Goal: Task Accomplishment & Management: Complete application form

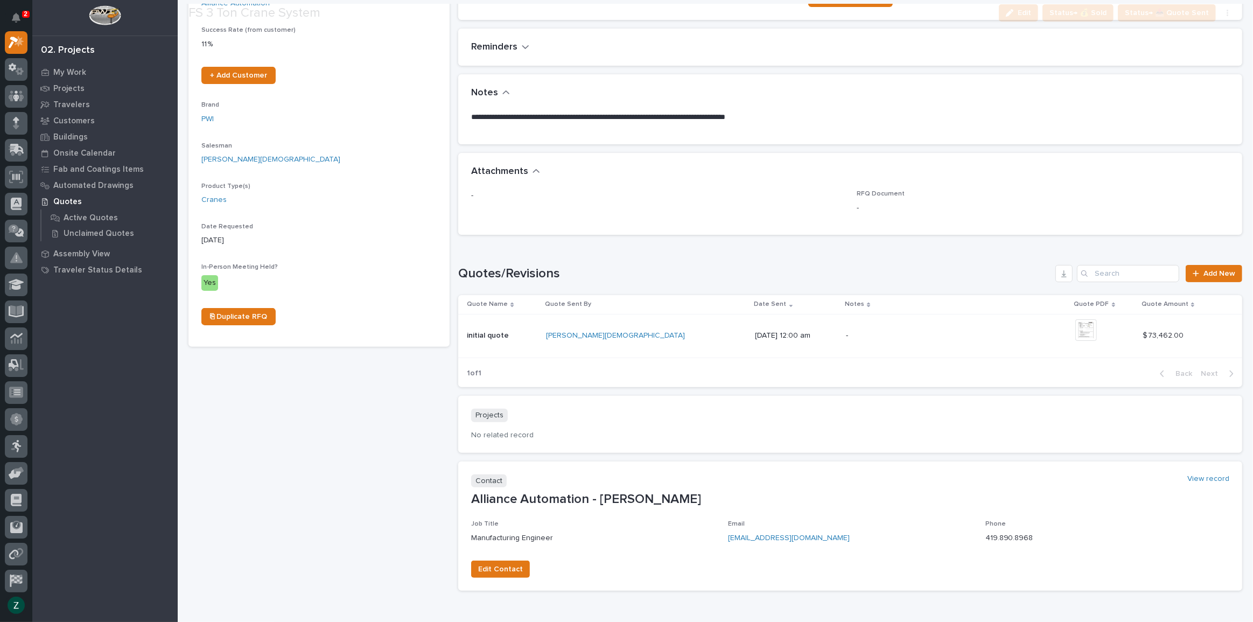
scroll to position [244, 0]
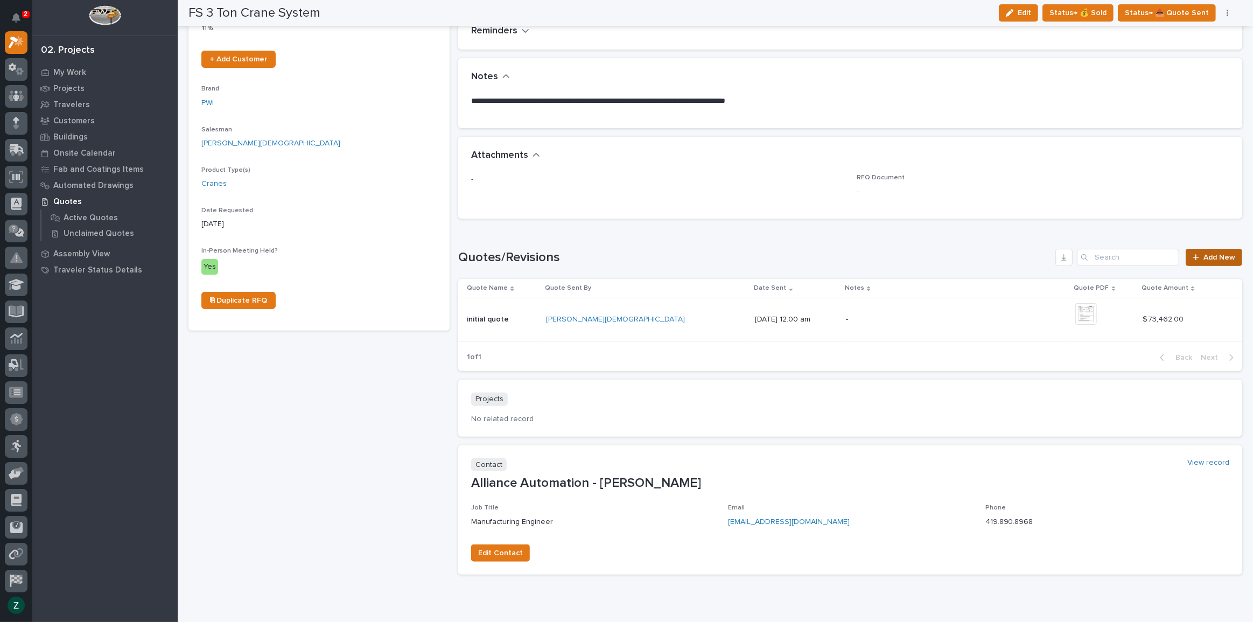
click at [1204, 257] on span "Add New" at bounding box center [1219, 258] width 32 height 8
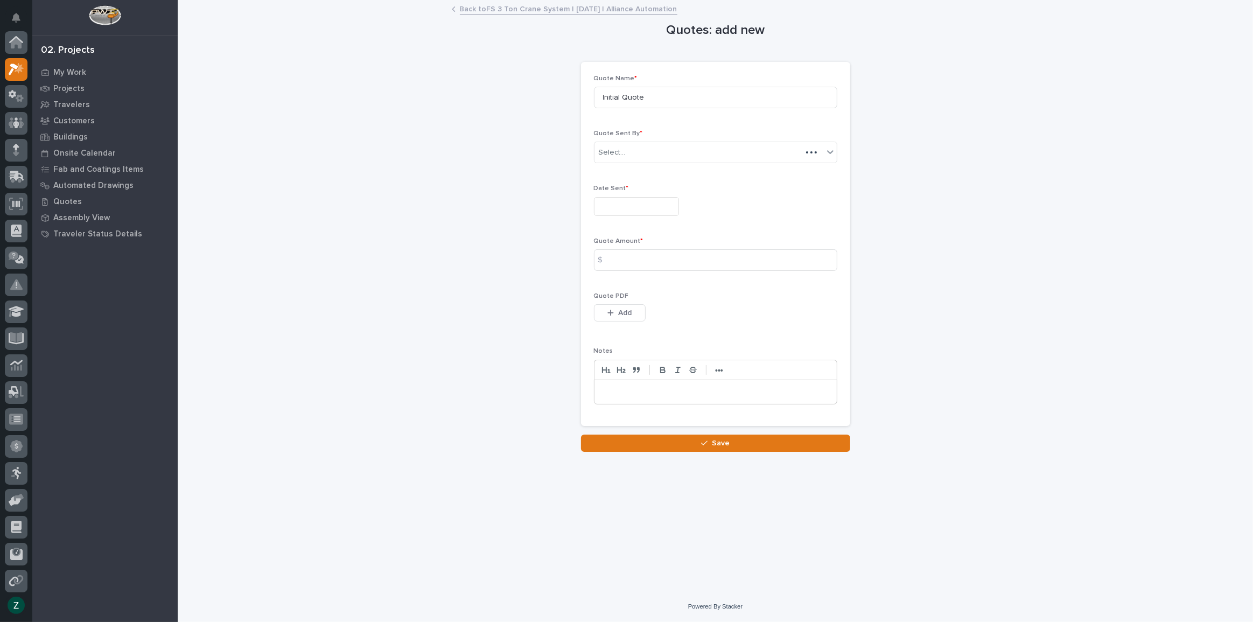
scroll to position [27, 0]
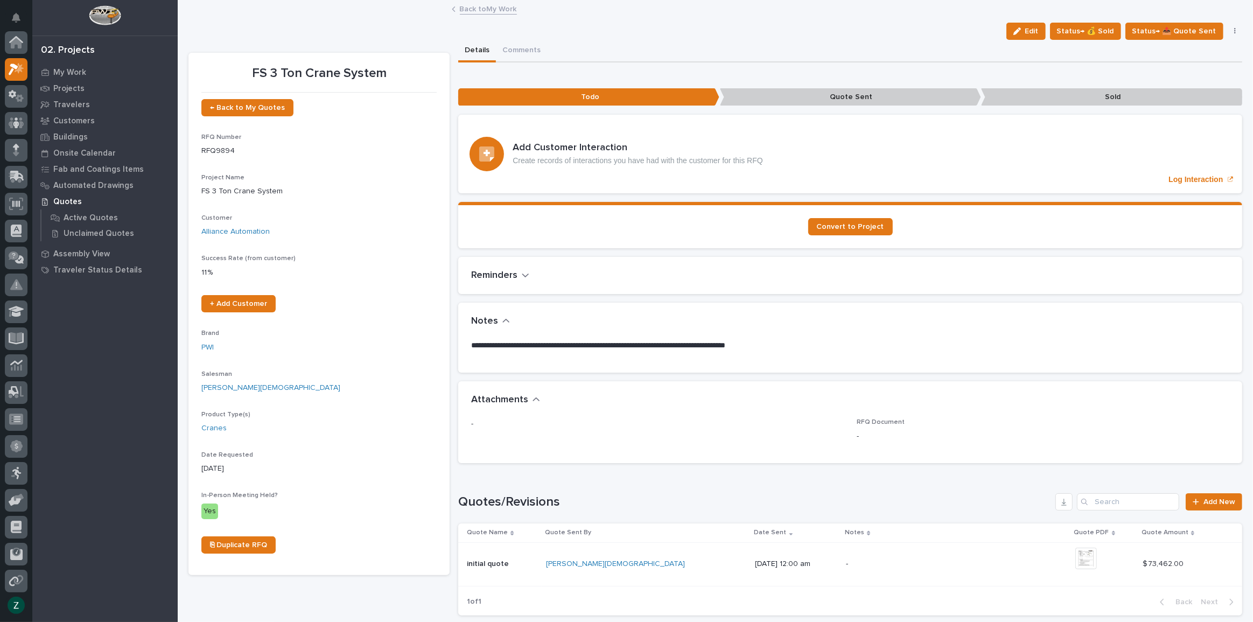
scroll to position [29, 0]
click at [1193, 487] on div "Loading... Saving… Quotes/Revisions Add New Quote Name Quote Sent By Date Sent …" at bounding box center [850, 548] width 784 height 152
click at [1209, 498] on span "Add New" at bounding box center [1219, 502] width 32 height 8
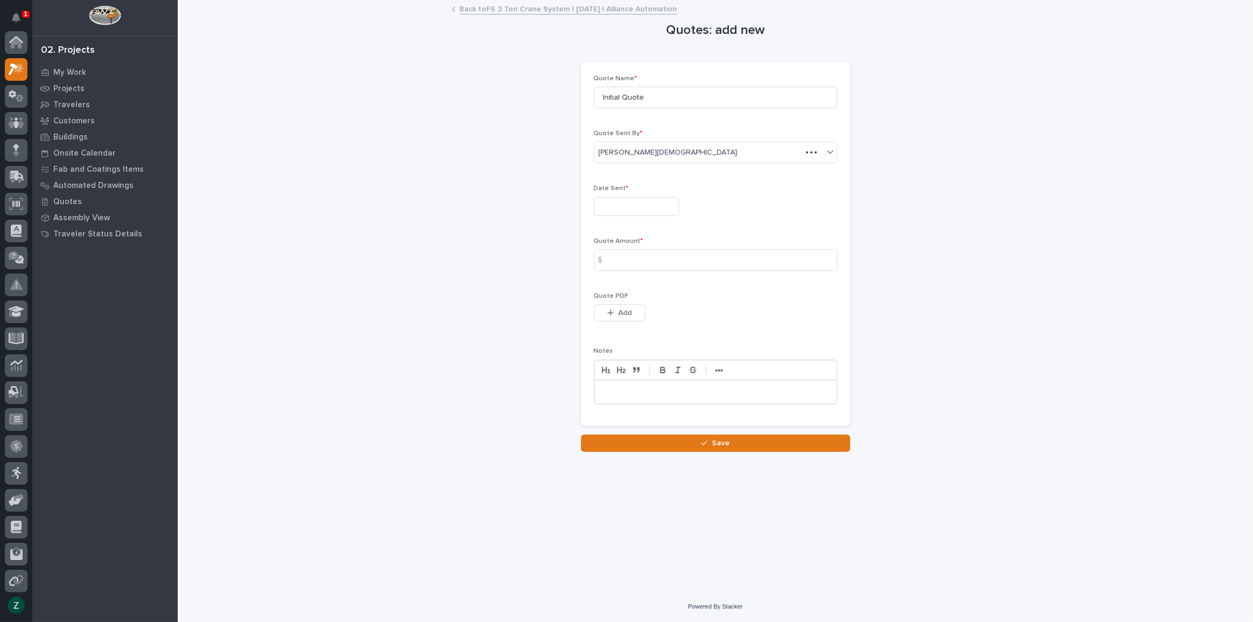
scroll to position [27, 0]
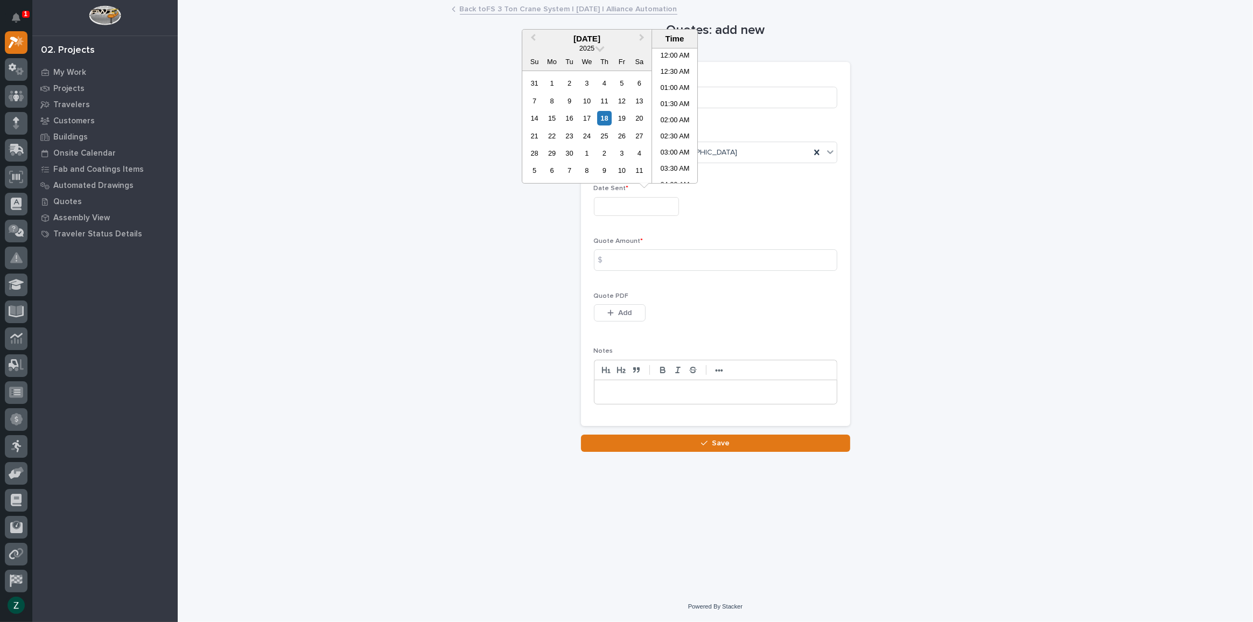
click at [641, 207] on input "text" at bounding box center [636, 206] width 85 height 19
click at [601, 111] on div "18" at bounding box center [604, 118] width 15 height 15
type input "**********"
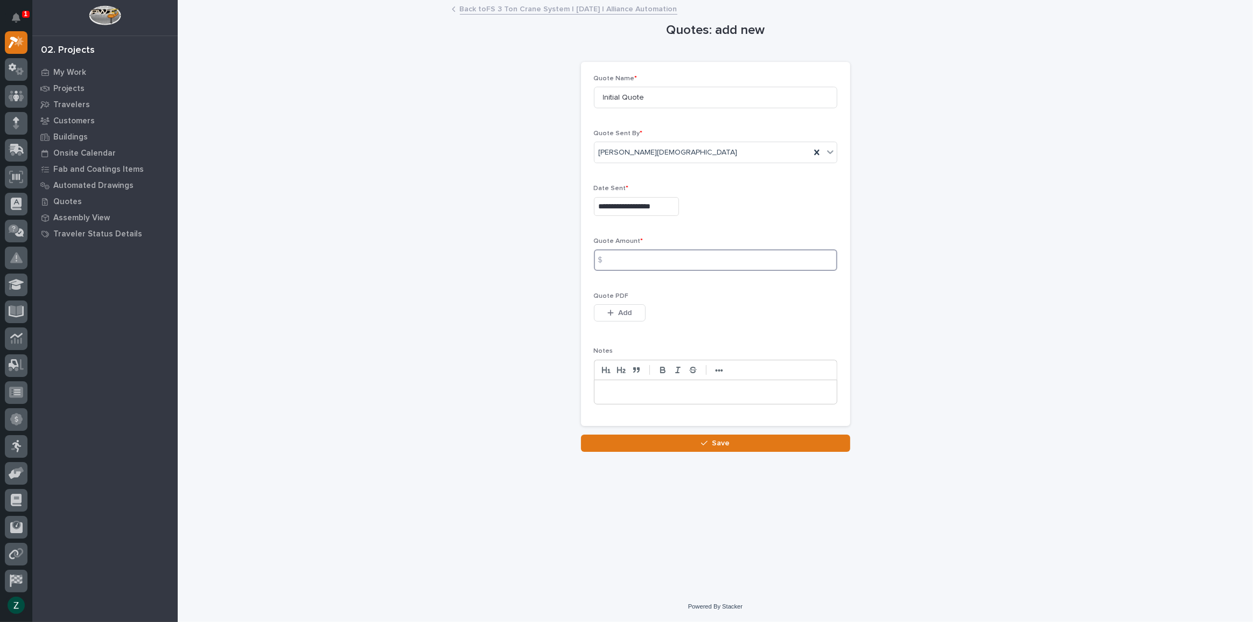
click at [639, 264] on input at bounding box center [715, 260] width 243 height 22
type input "82386"
click at [623, 311] on span "Add" at bounding box center [624, 313] width 13 height 10
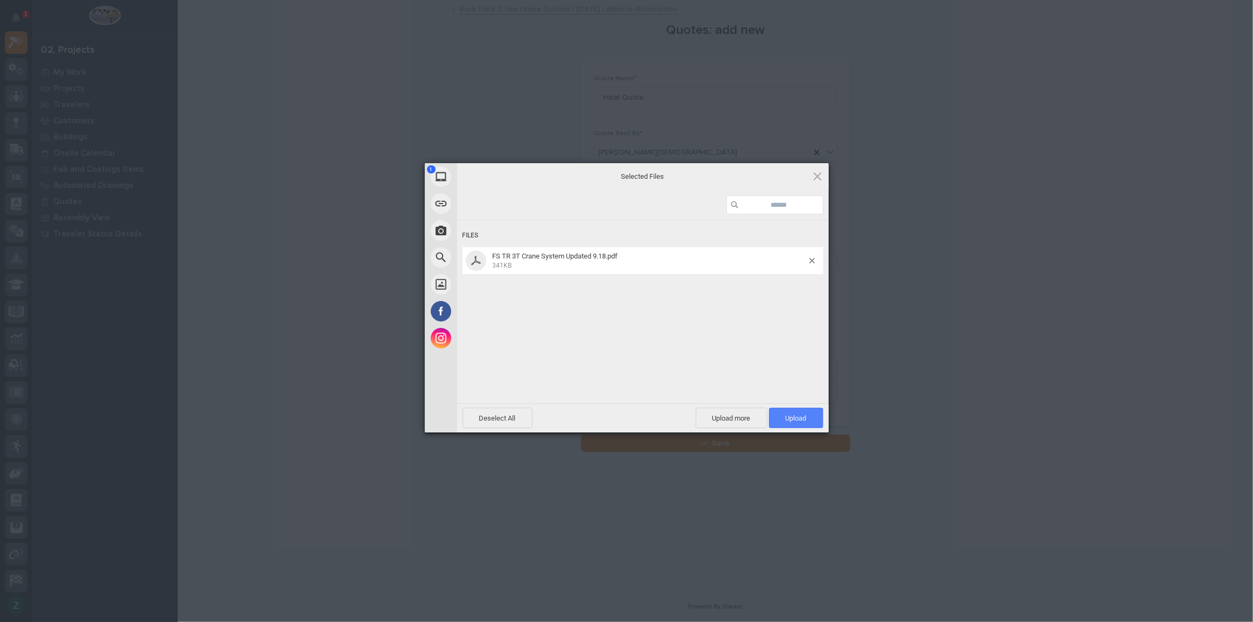
click at [800, 420] on span "Upload 1" at bounding box center [795, 418] width 21 height 8
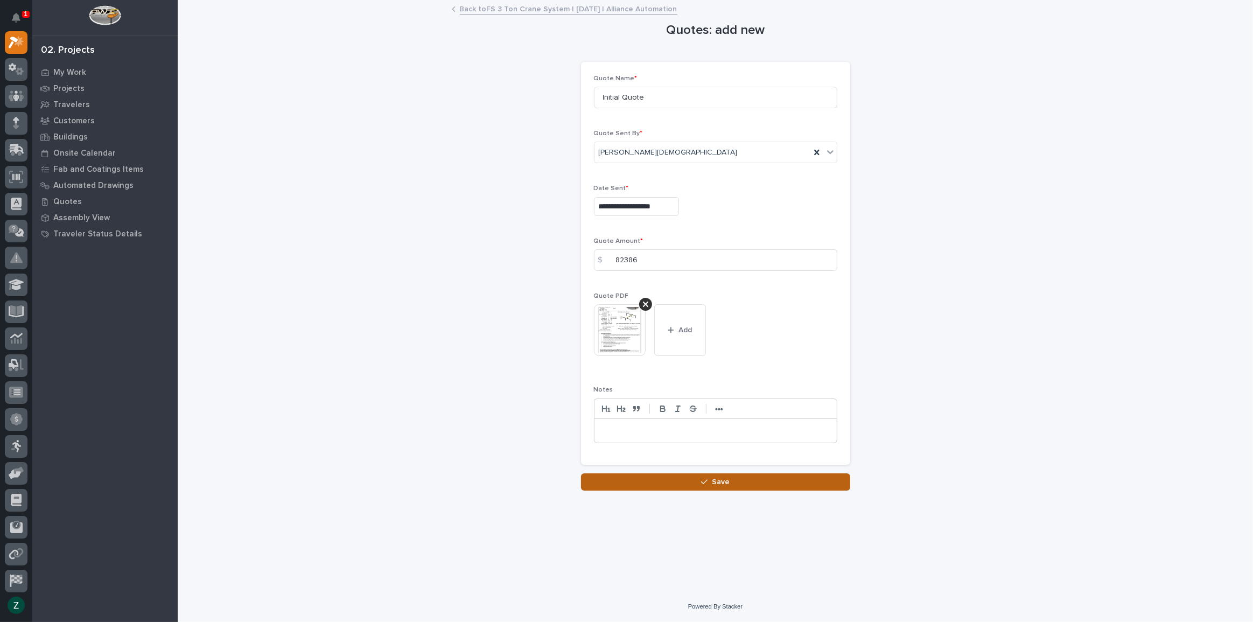
click at [728, 479] on span "Save" at bounding box center [721, 482] width 18 height 10
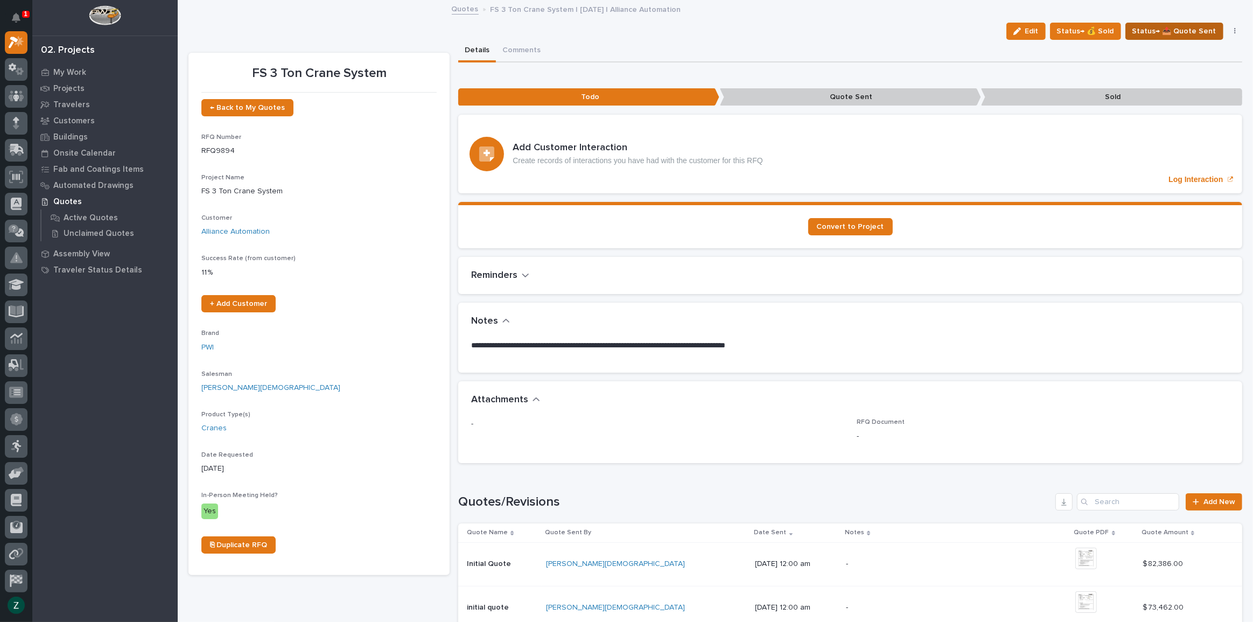
click at [1169, 32] on span "Status→ 📤 Quote Sent" at bounding box center [1174, 31] width 84 height 13
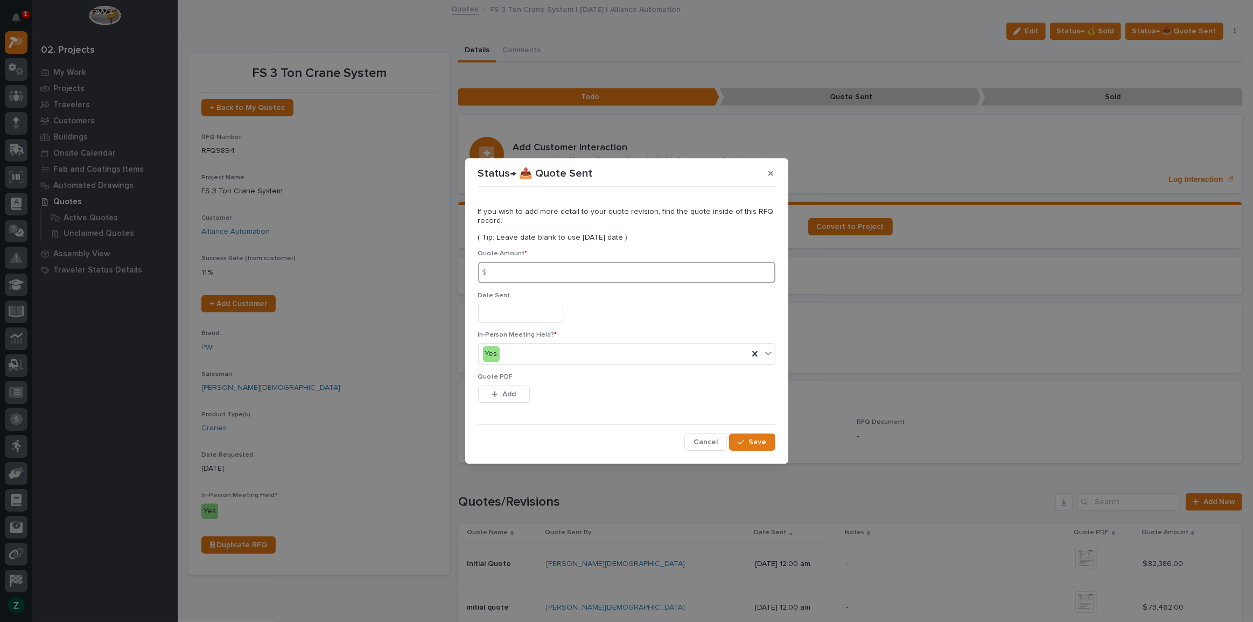
click at [543, 276] on input at bounding box center [626, 273] width 297 height 22
click at [709, 443] on span "Cancel" at bounding box center [705, 442] width 24 height 10
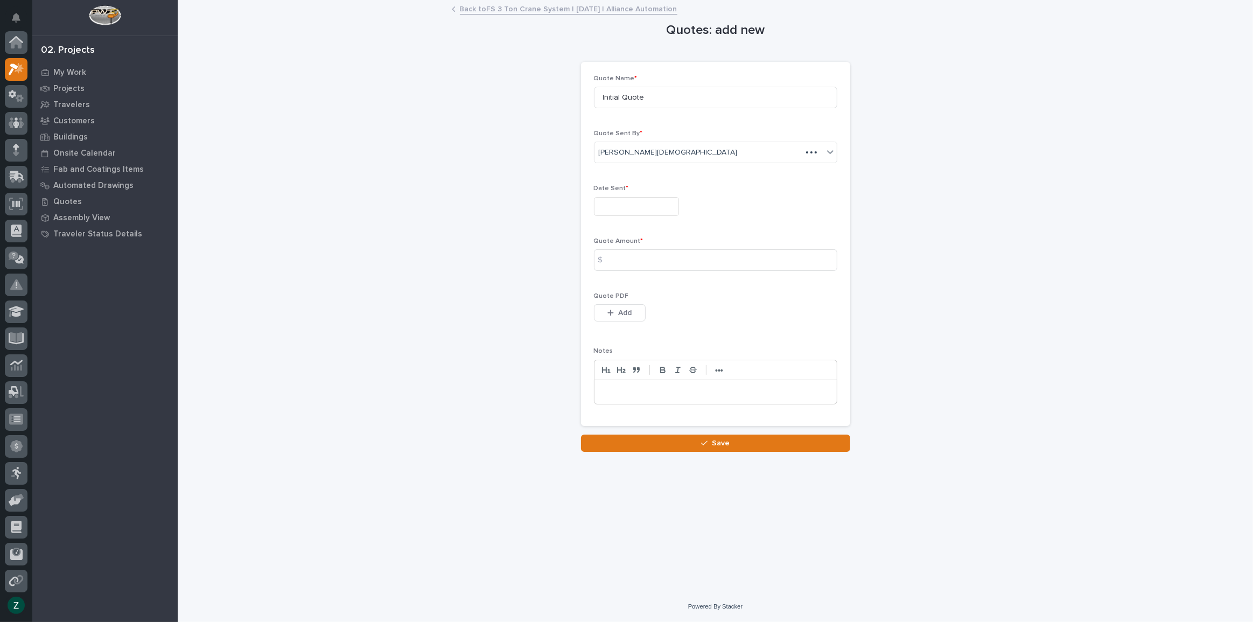
scroll to position [29, 0]
click at [496, 11] on link "Back to FS 3 Ton Crane System | 03/21/2025 | Alliance Automation" at bounding box center [569, 8] width 218 height 12
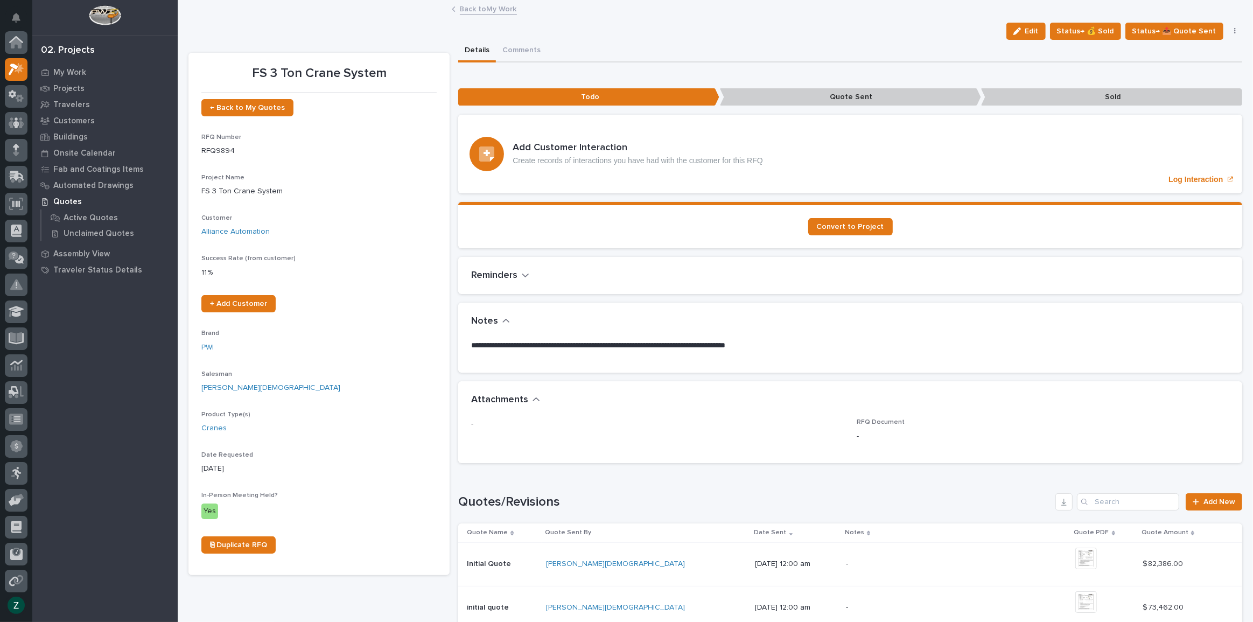
scroll to position [29, 0]
click at [483, 8] on link "Back to My Work" at bounding box center [488, 8] width 57 height 12
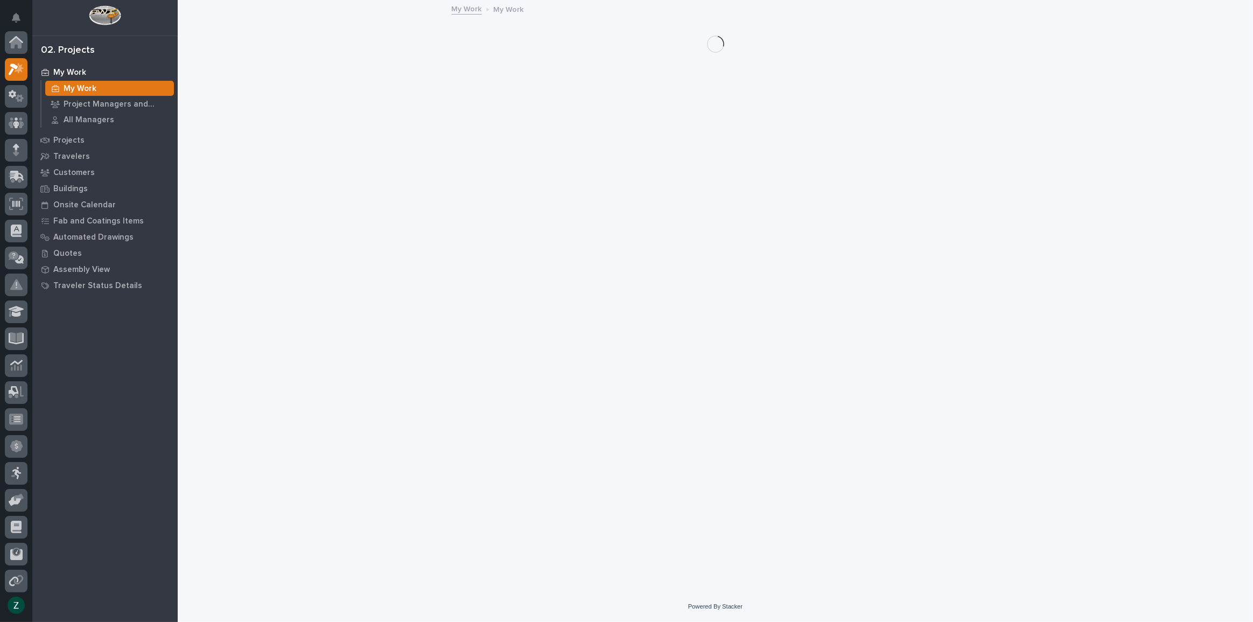
scroll to position [29, 0]
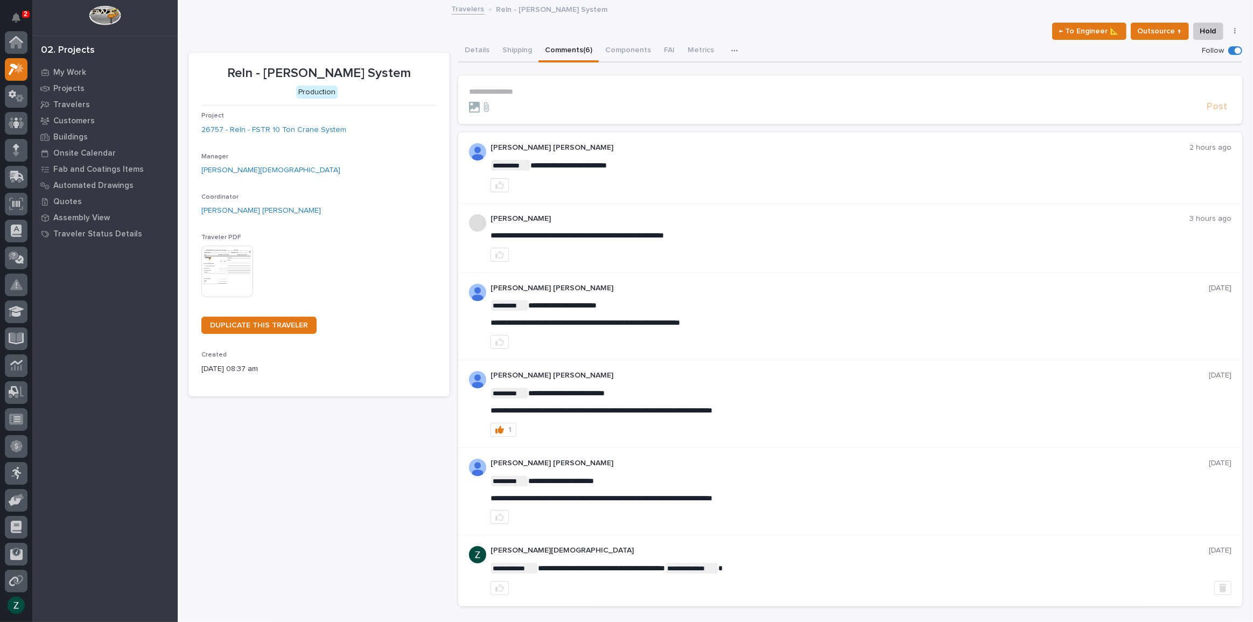
scroll to position [27, 0]
click at [74, 70] on p "My Work" at bounding box center [69, 73] width 33 height 10
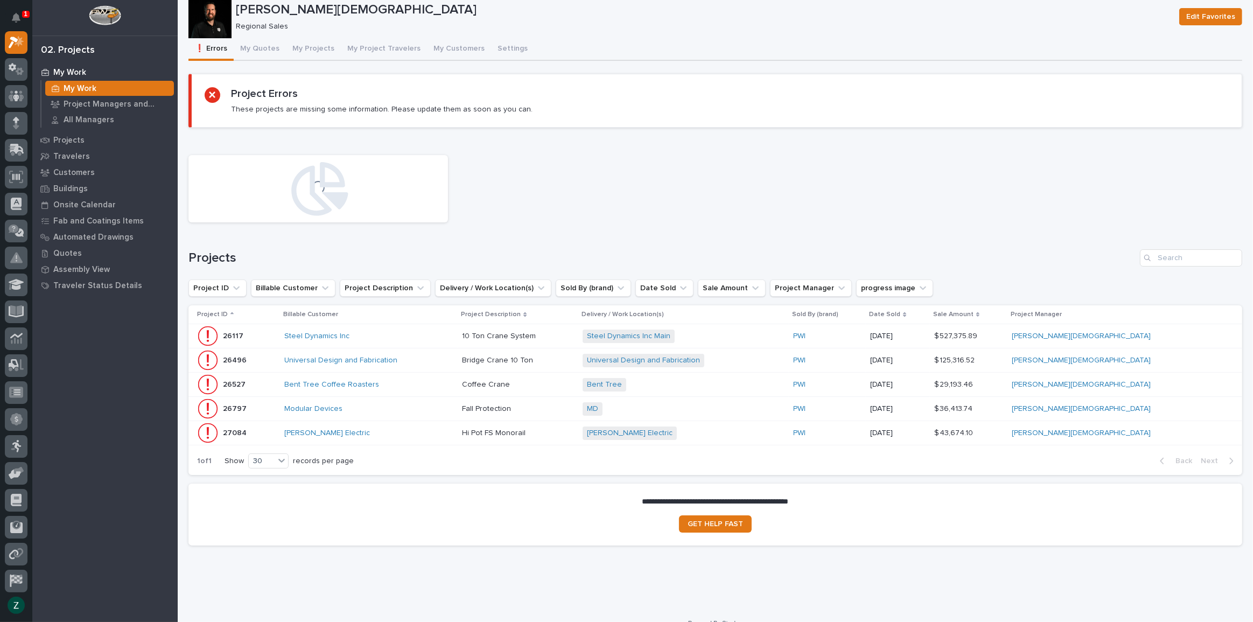
scroll to position [43, 0]
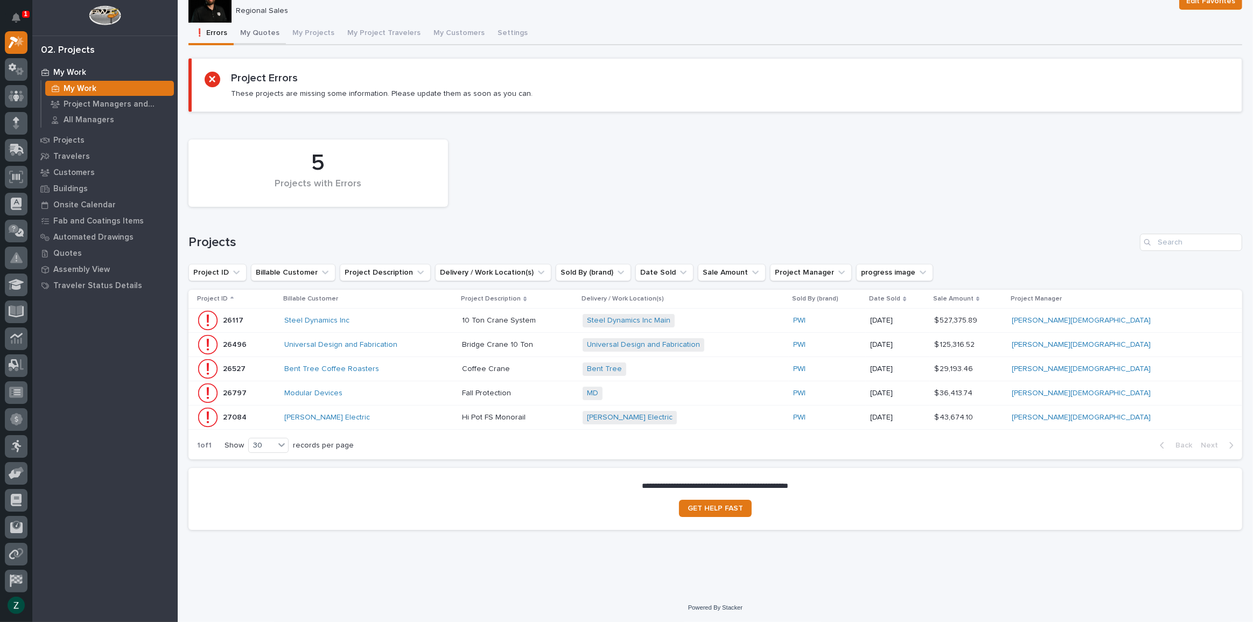
click at [271, 34] on div "❗ Errors My Quotes My Projects My Project Travelers My Customers Settings Loadi…" at bounding box center [715, 281] width 1054 height 516
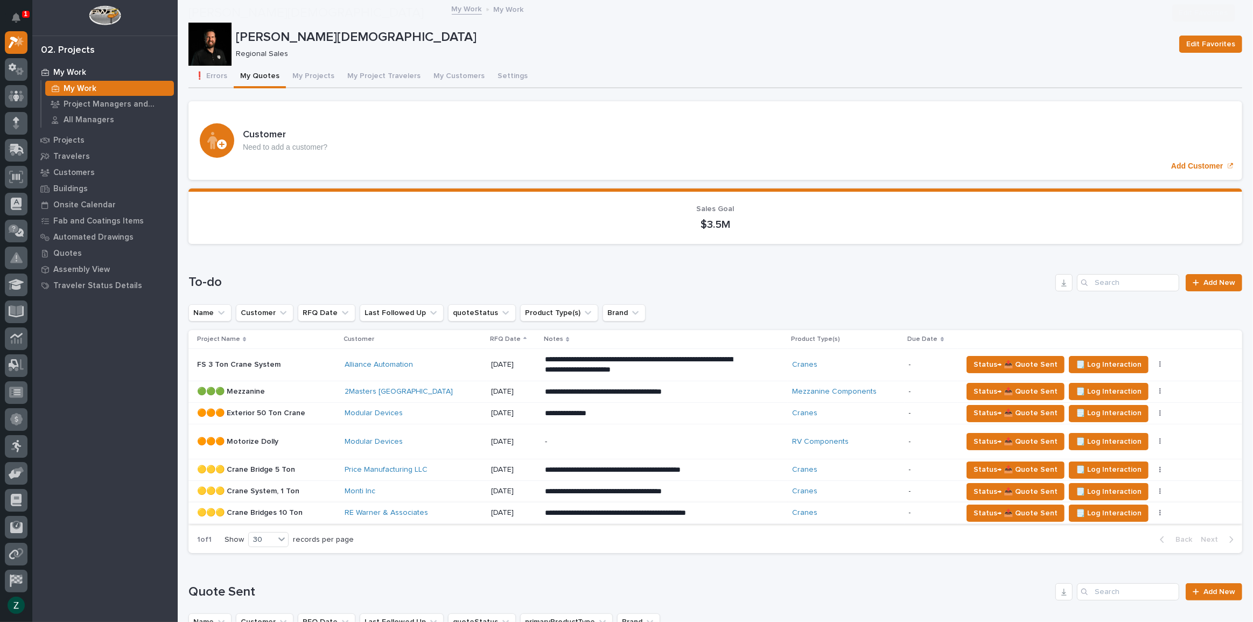
scroll to position [146, 0]
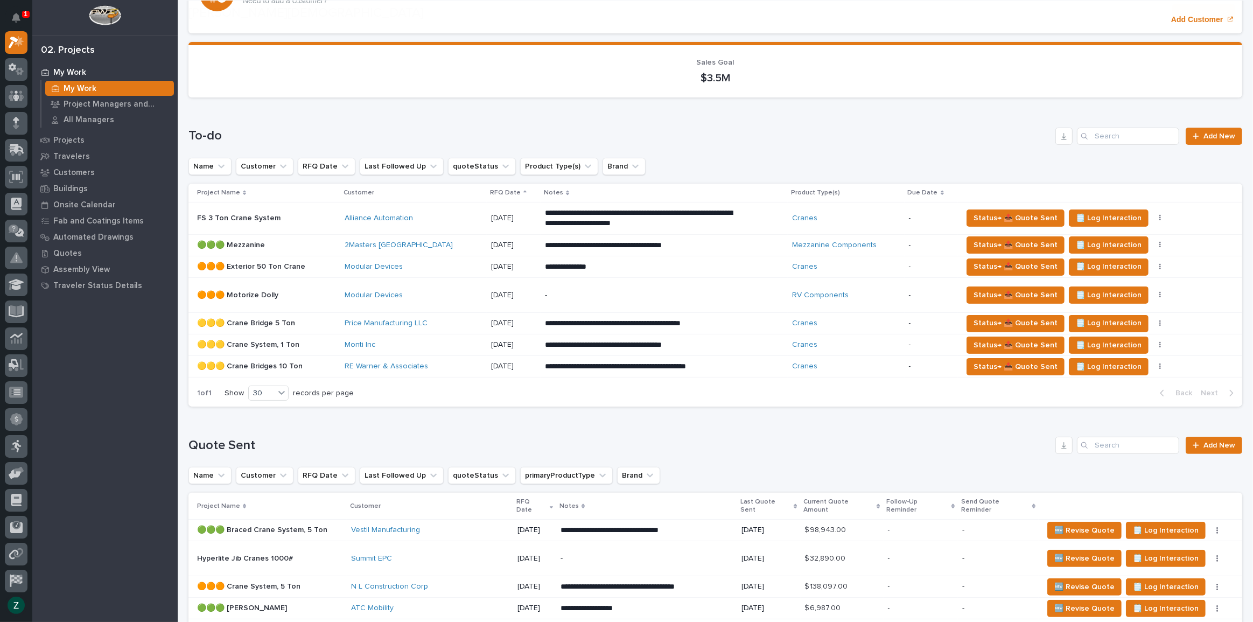
click at [545, 366] on p "**********" at bounding box center [639, 366] width 188 height 11
